Goal: Task Accomplishment & Management: Manage account settings

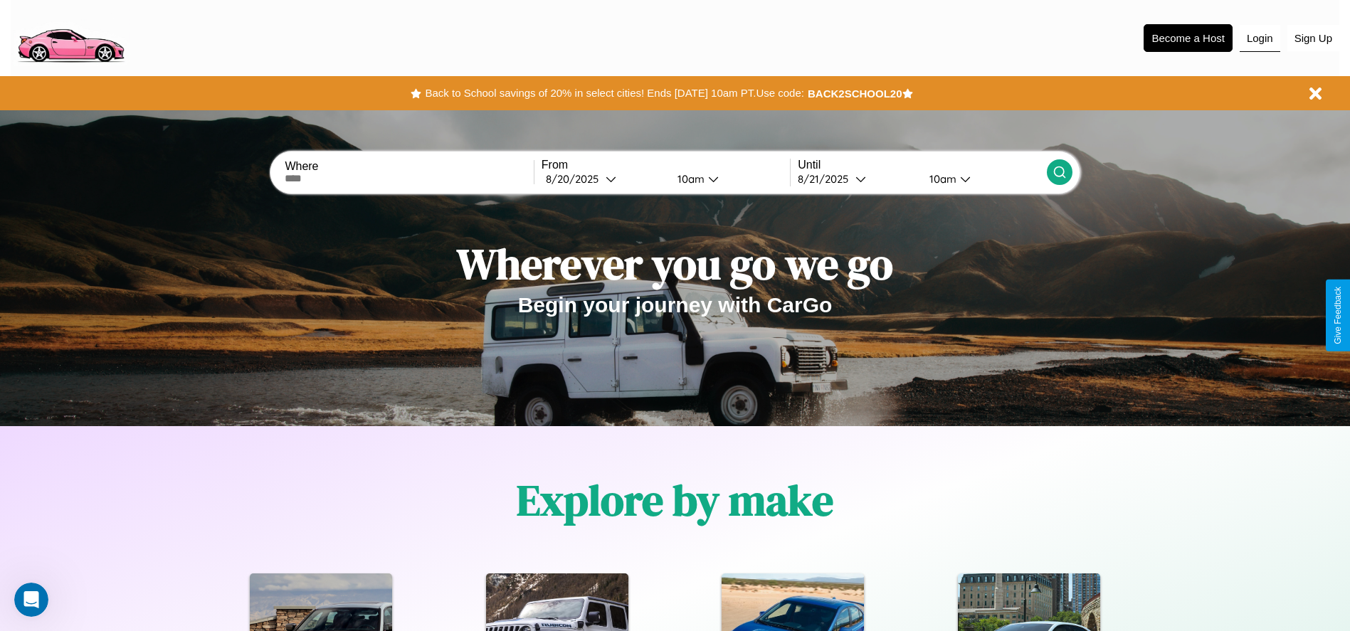
click at [1259, 38] on button "Login" at bounding box center [1259, 38] width 41 height 27
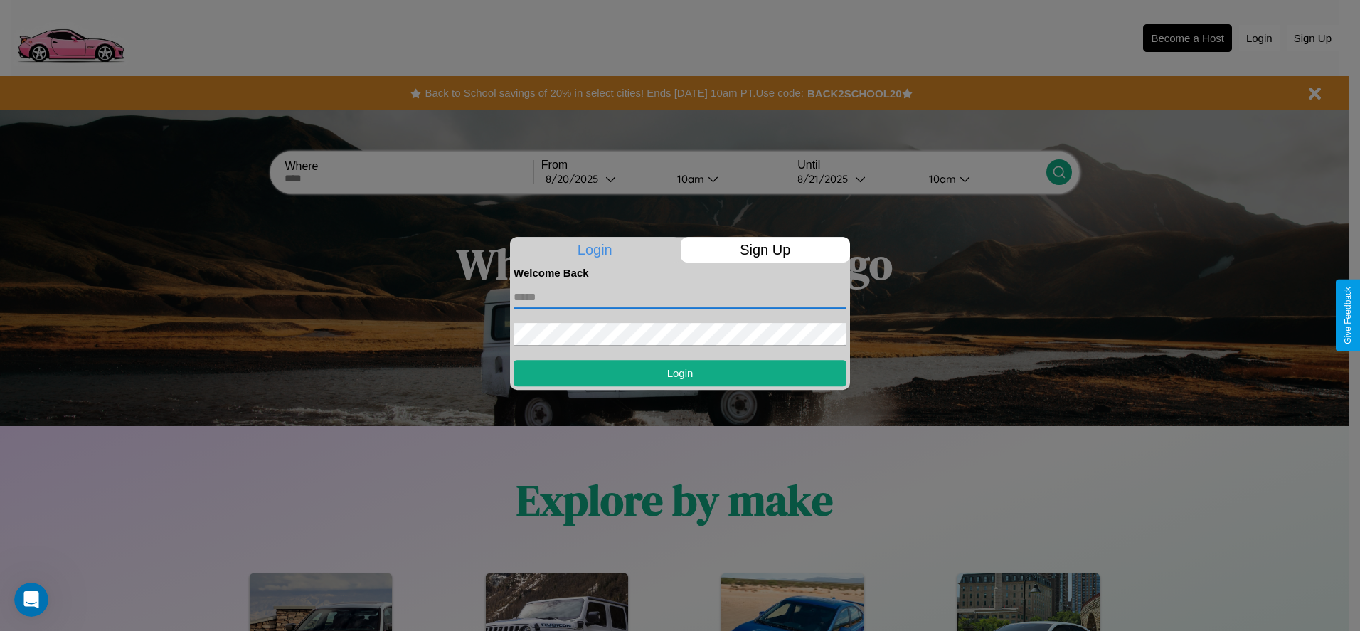
click at [680, 297] on input "text" at bounding box center [680, 297] width 333 height 23
type input "**********"
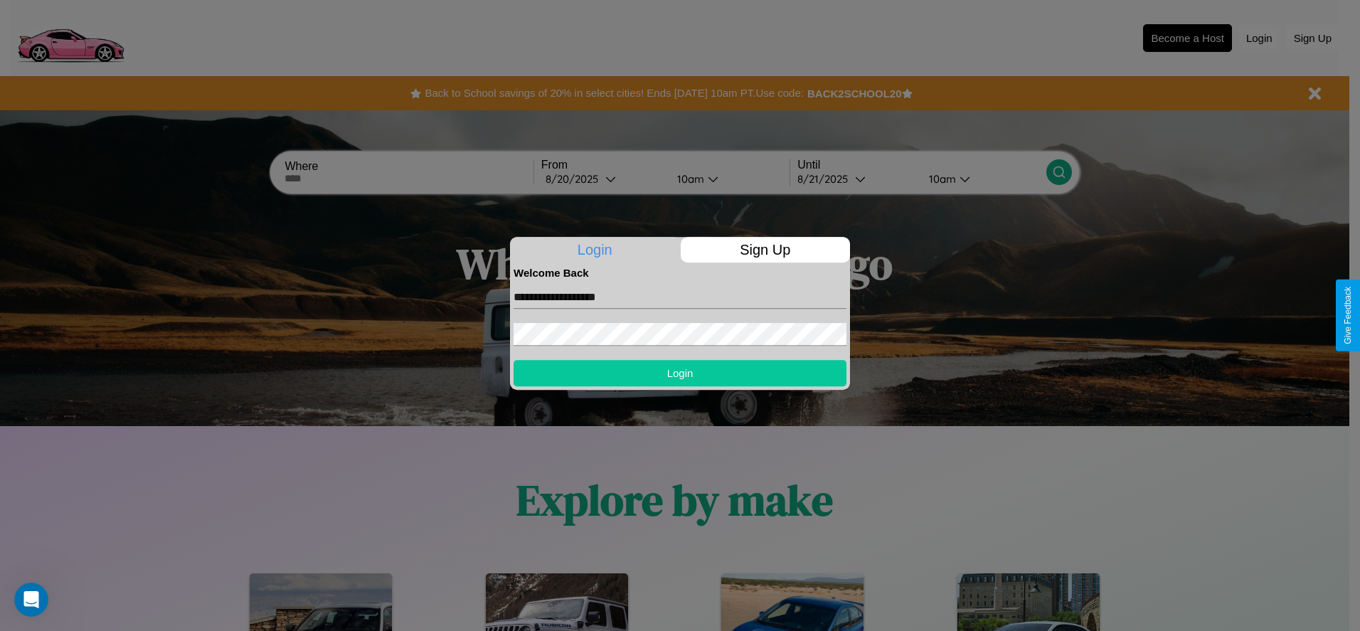
click at [680, 373] on button "Login" at bounding box center [680, 373] width 333 height 26
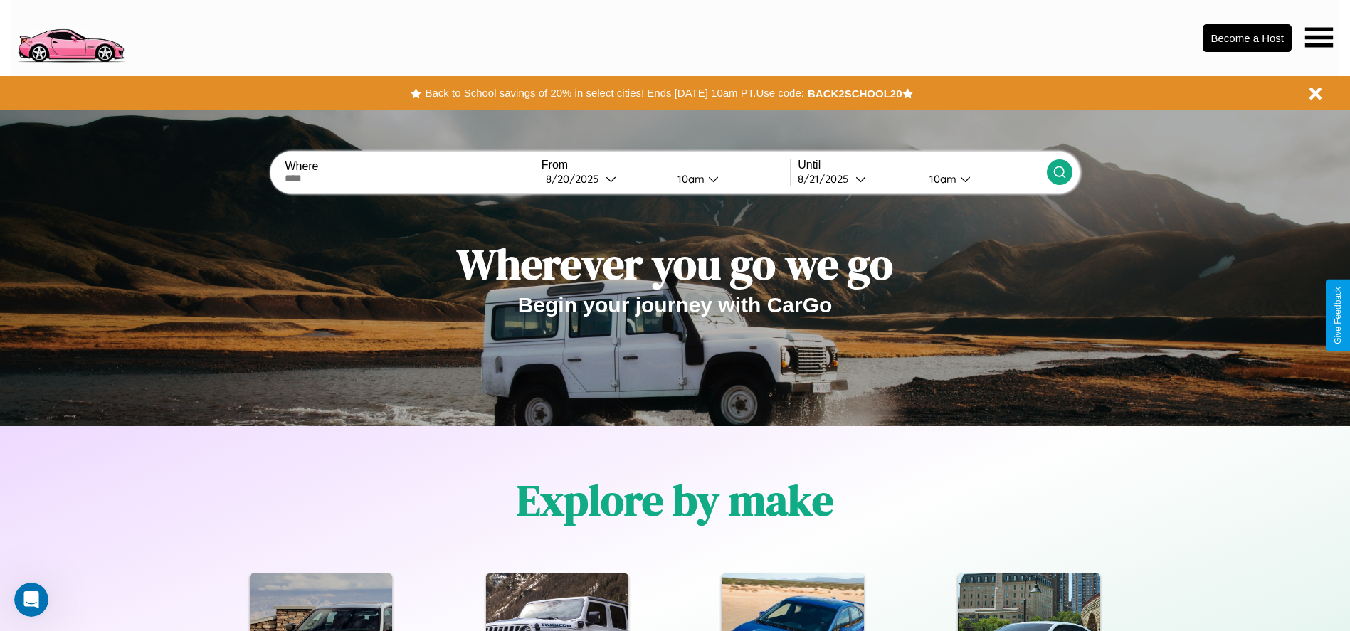
click at [1318, 37] on icon at bounding box center [1319, 37] width 28 height 20
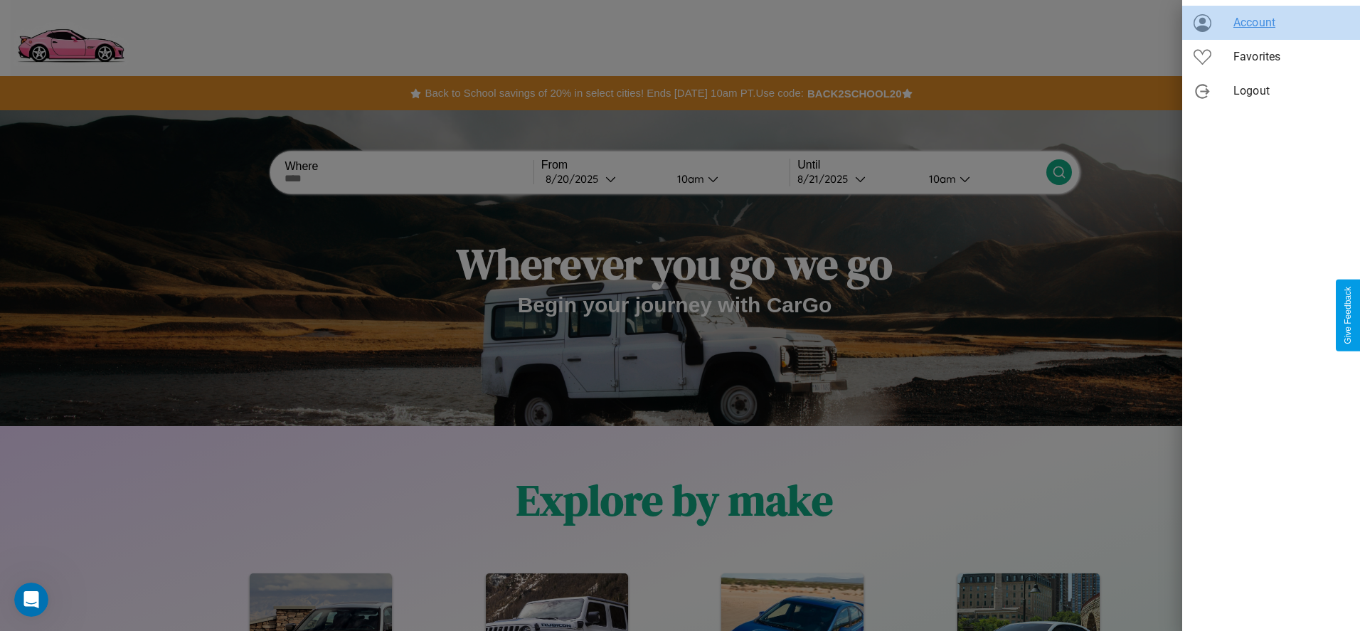
click at [1271, 23] on span "Account" at bounding box center [1291, 22] width 115 height 17
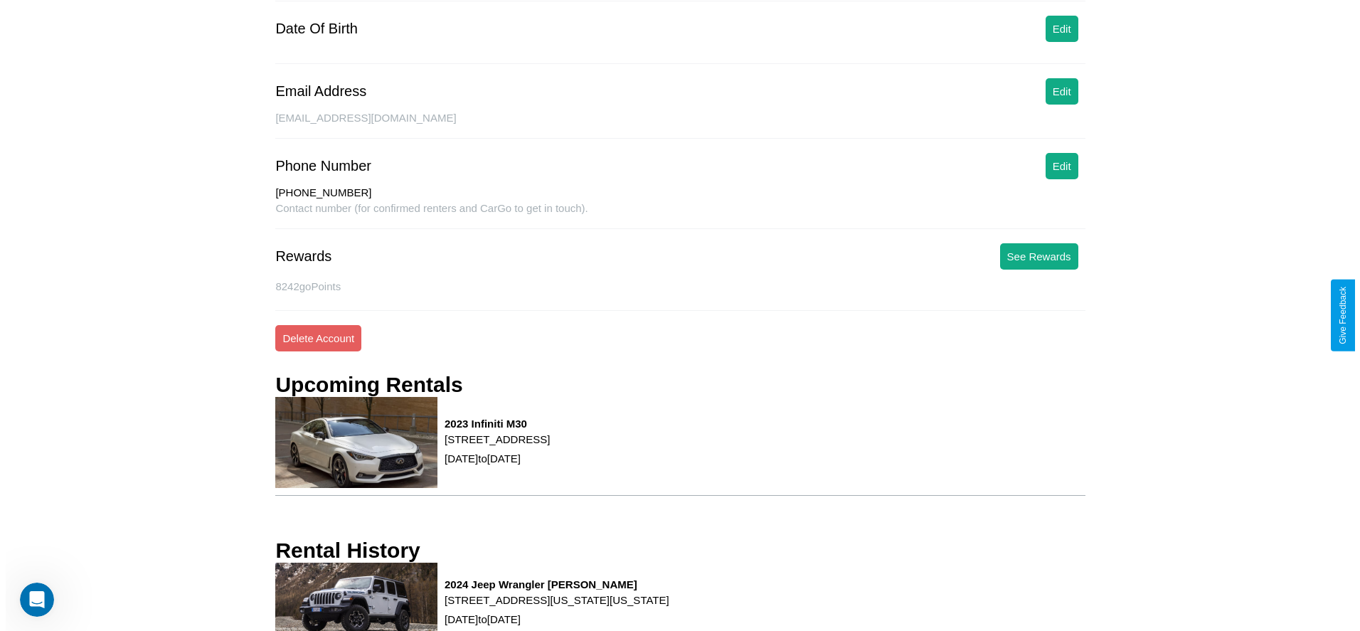
scroll to position [204, 0]
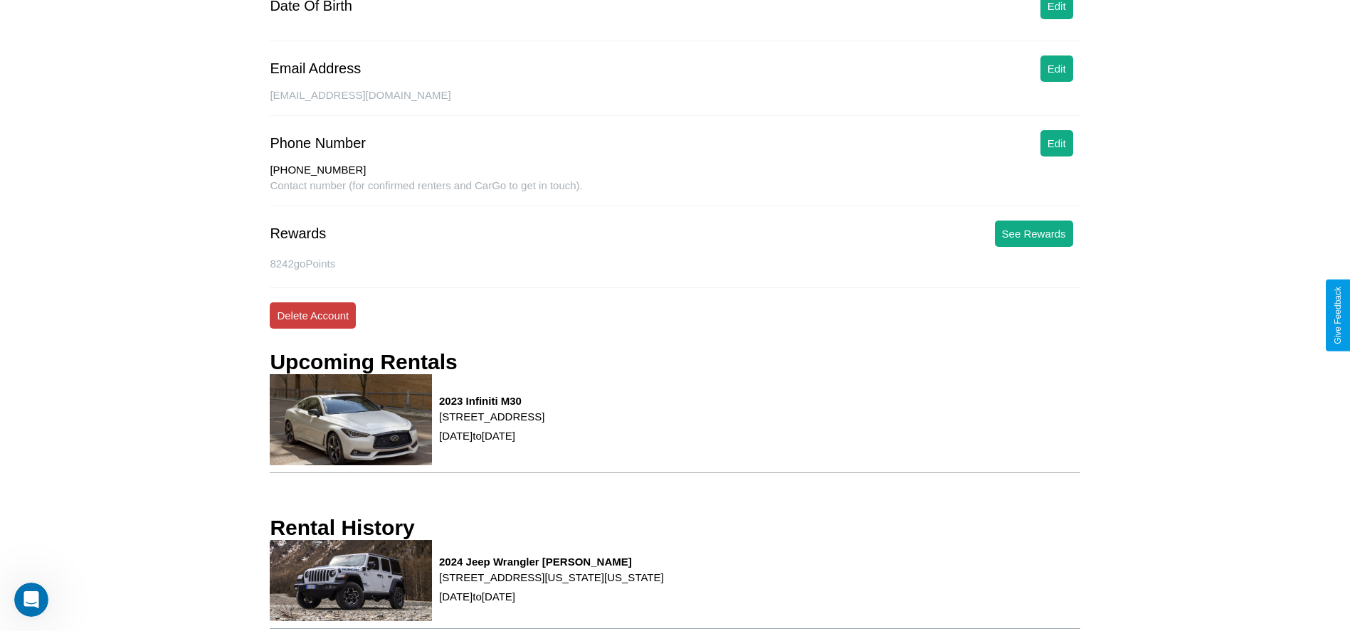
click at [312, 315] on button "Delete Account" at bounding box center [313, 315] width 86 height 26
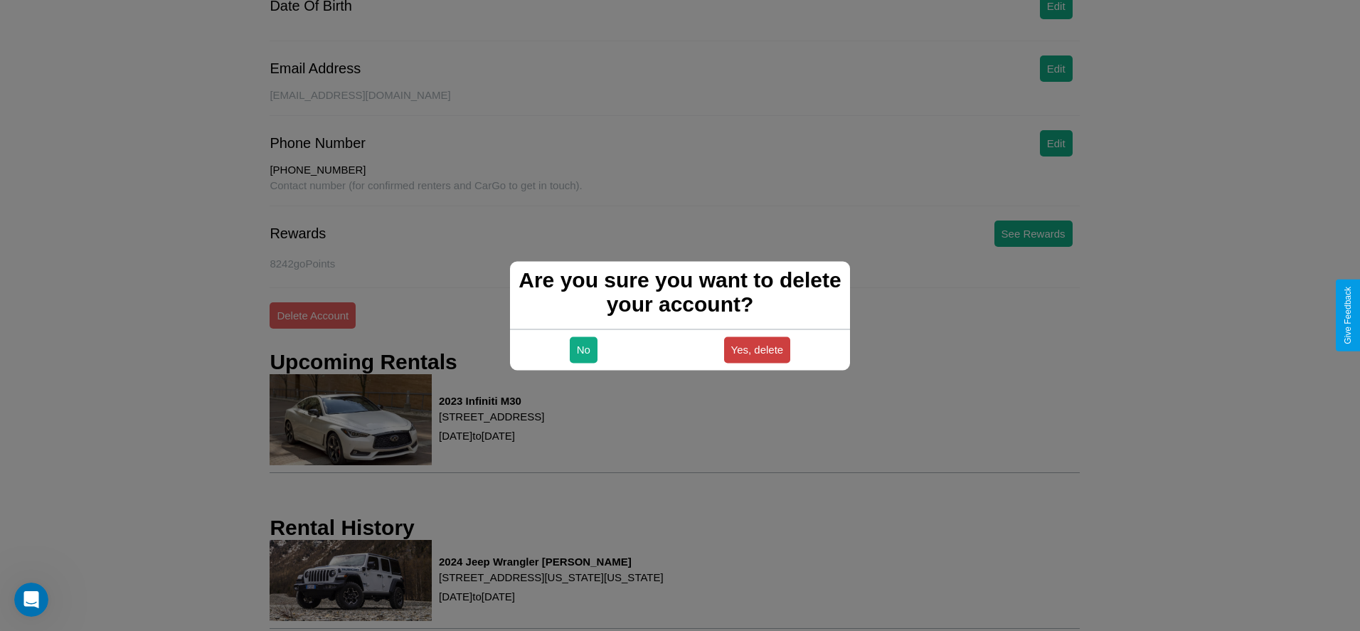
click at [757, 349] on button "Yes, delete" at bounding box center [757, 349] width 67 height 26
